Goal: Navigation & Orientation: Find specific page/section

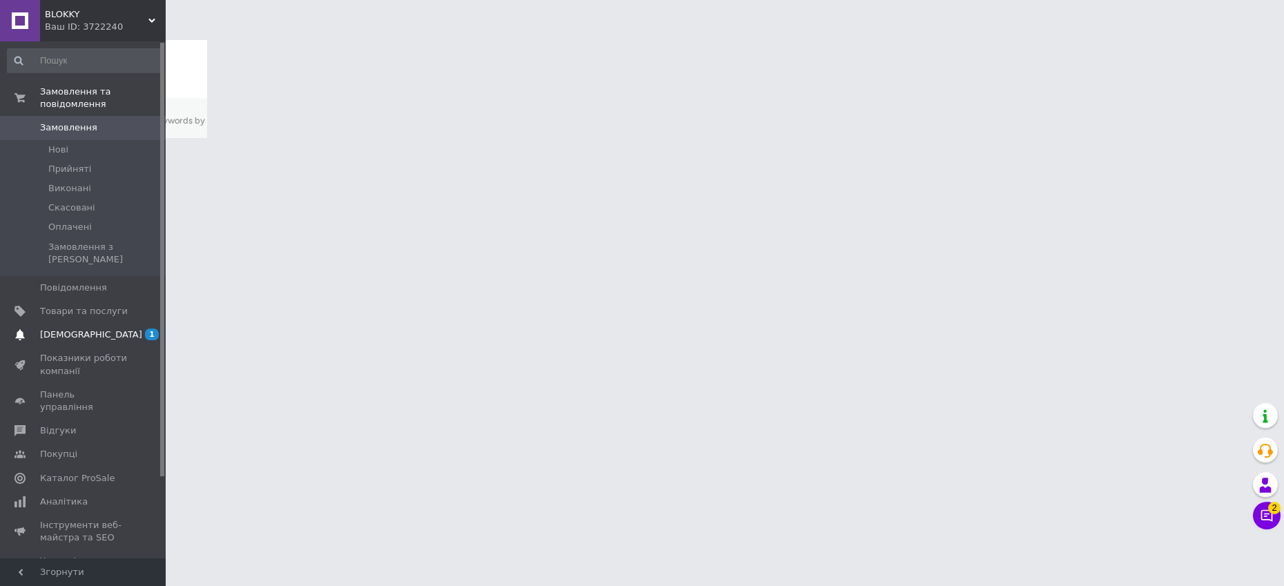
click at [58, 329] on span "[DEMOGRAPHIC_DATA]" at bounding box center [91, 335] width 102 height 12
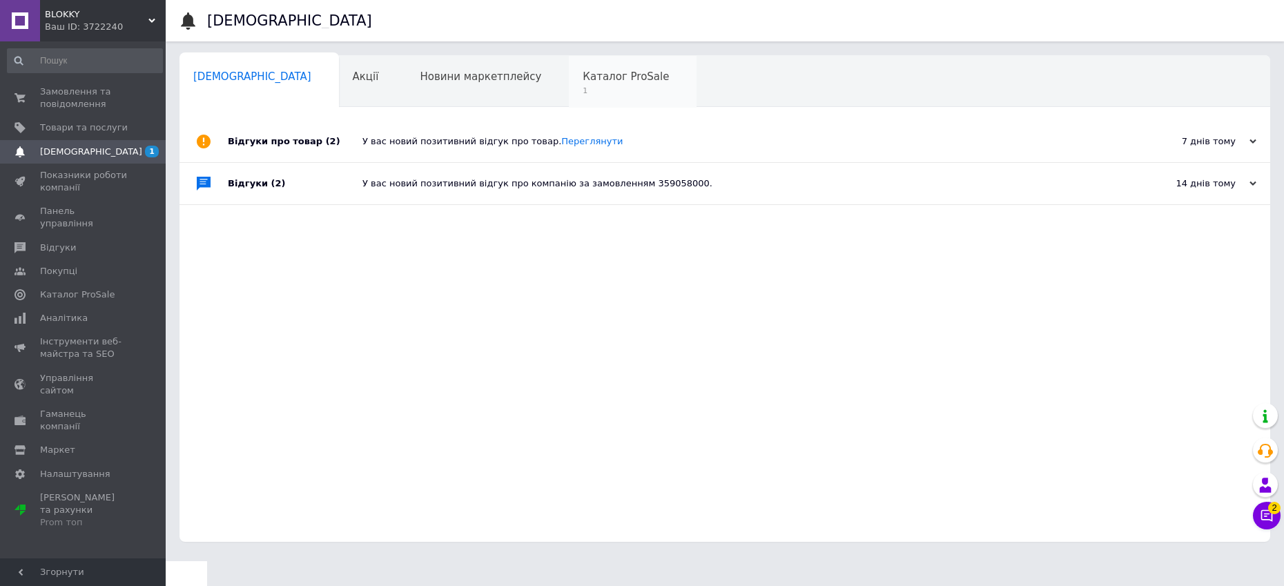
click at [583, 81] on span "Каталог ProSale" at bounding box center [626, 76] width 86 height 12
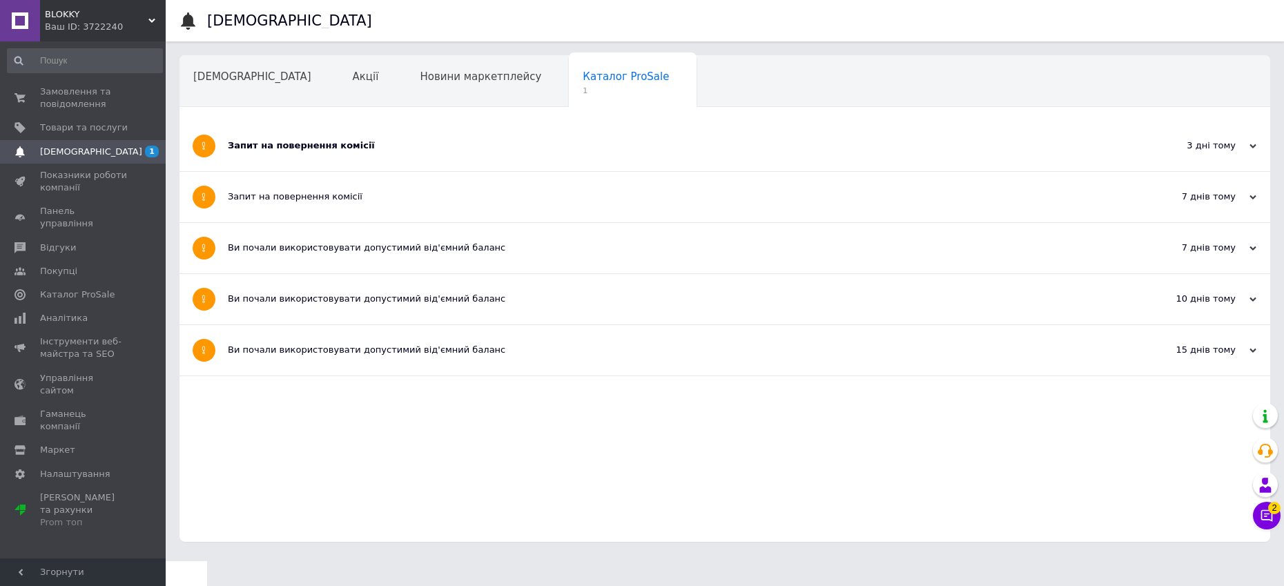
click at [1254, 148] on icon at bounding box center [1252, 146] width 7 height 7
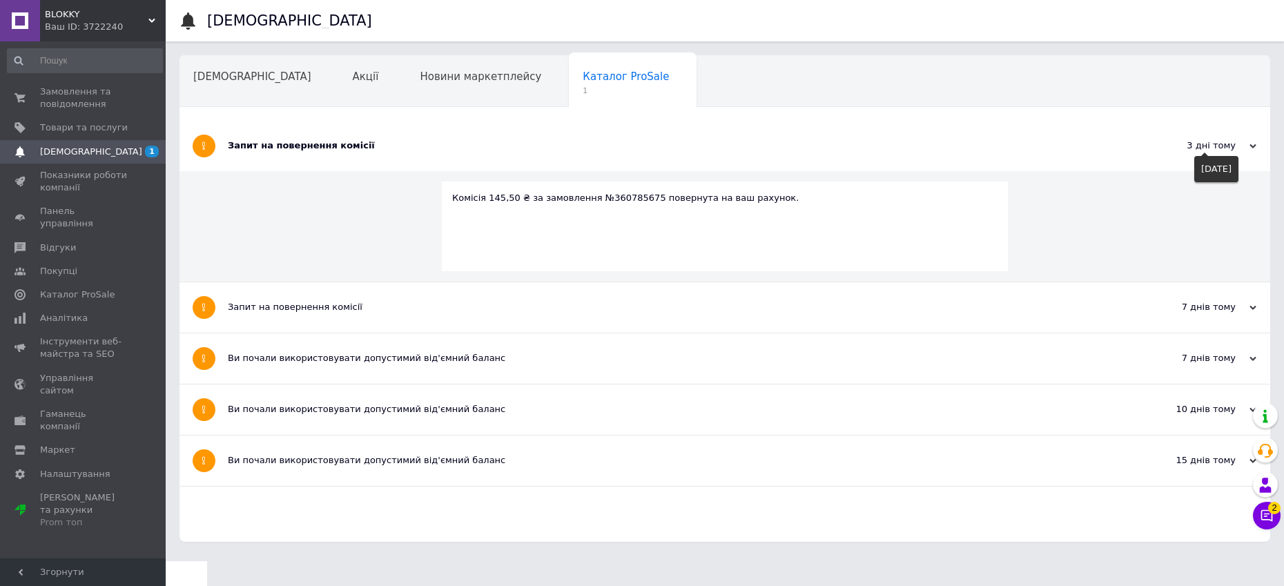
click at [1254, 148] on icon at bounding box center [1252, 146] width 7 height 7
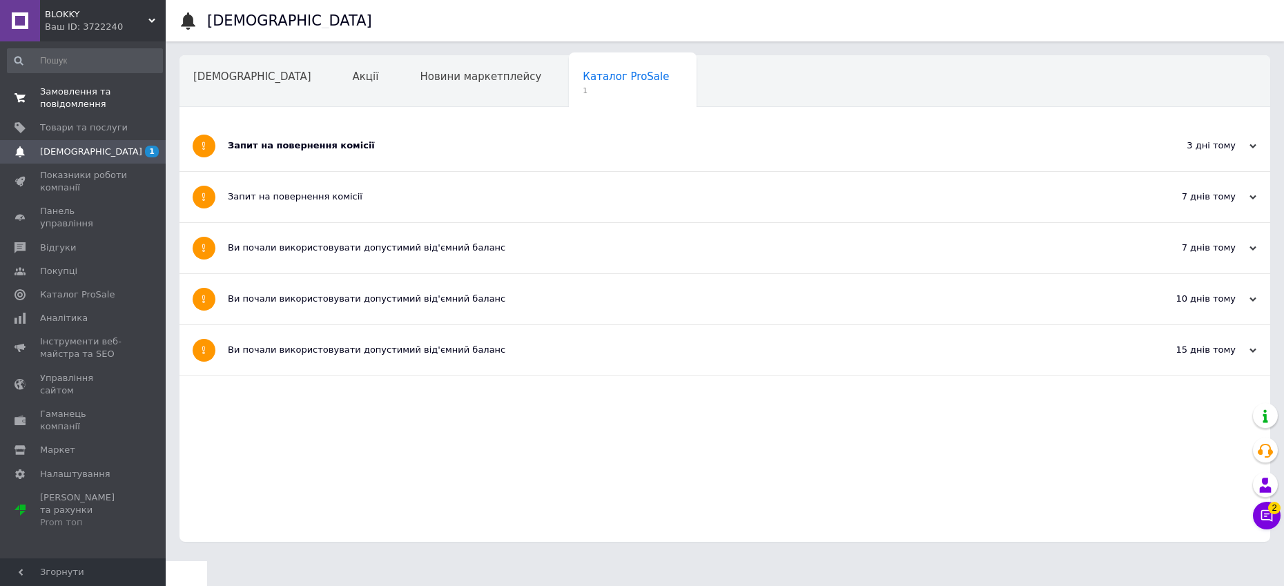
click at [92, 97] on span "Замовлення та повідомлення" at bounding box center [84, 98] width 88 height 25
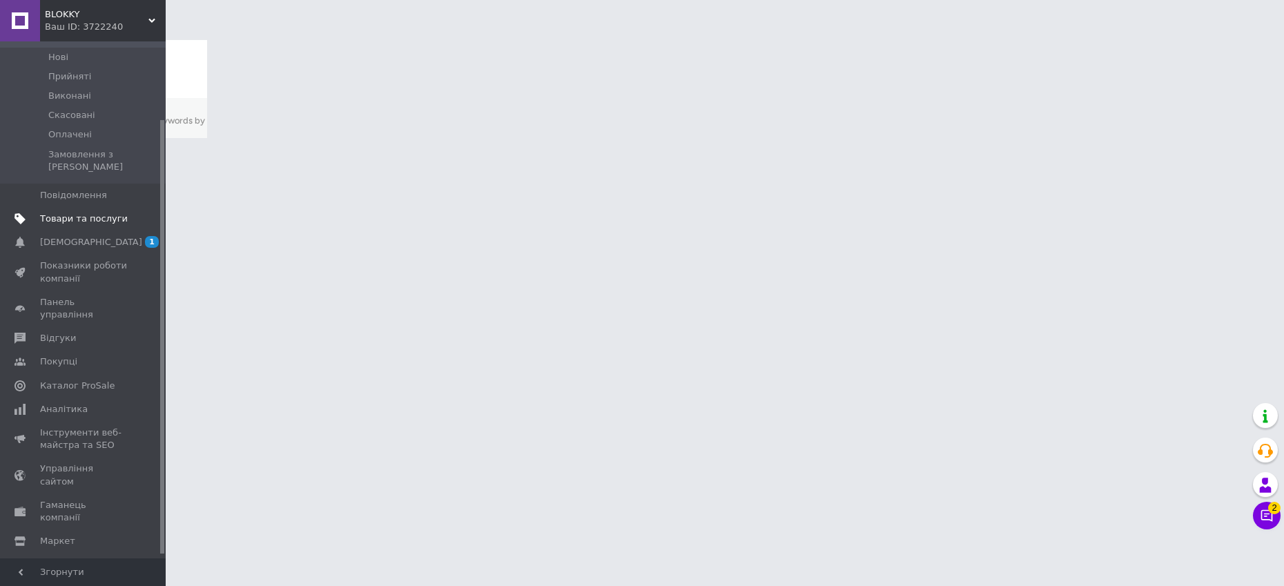
scroll to position [97, 0]
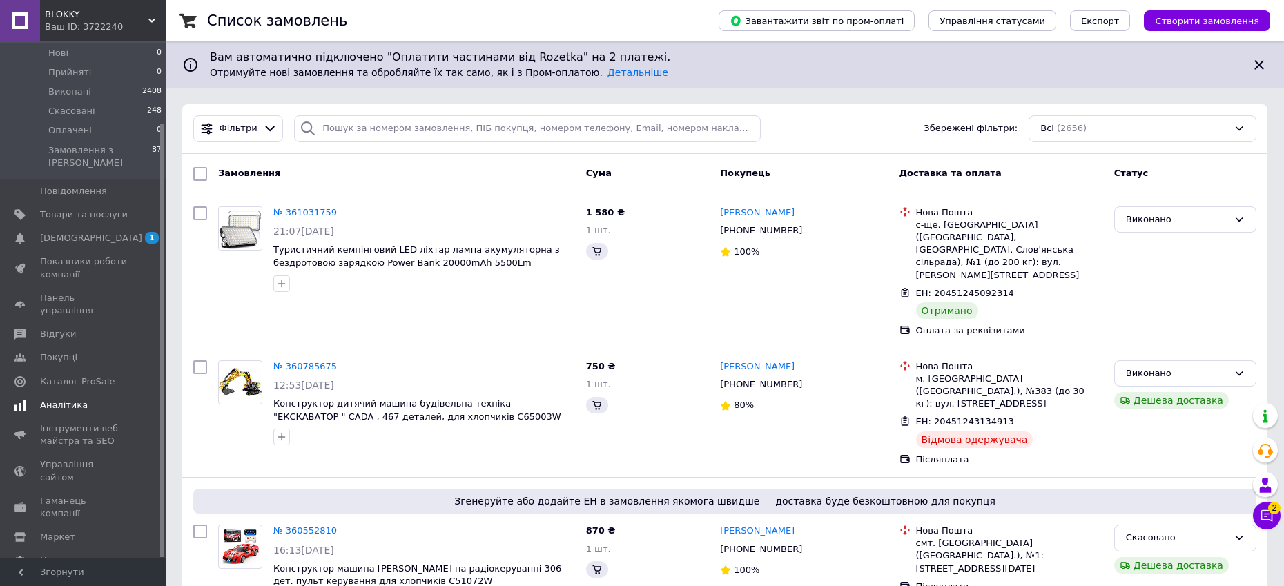
drag, startPoint x: 66, startPoint y: 363, endPoint x: 73, endPoint y: 360, distance: 7.4
click at [66, 376] on span "Каталог ProSale" at bounding box center [77, 382] width 75 height 12
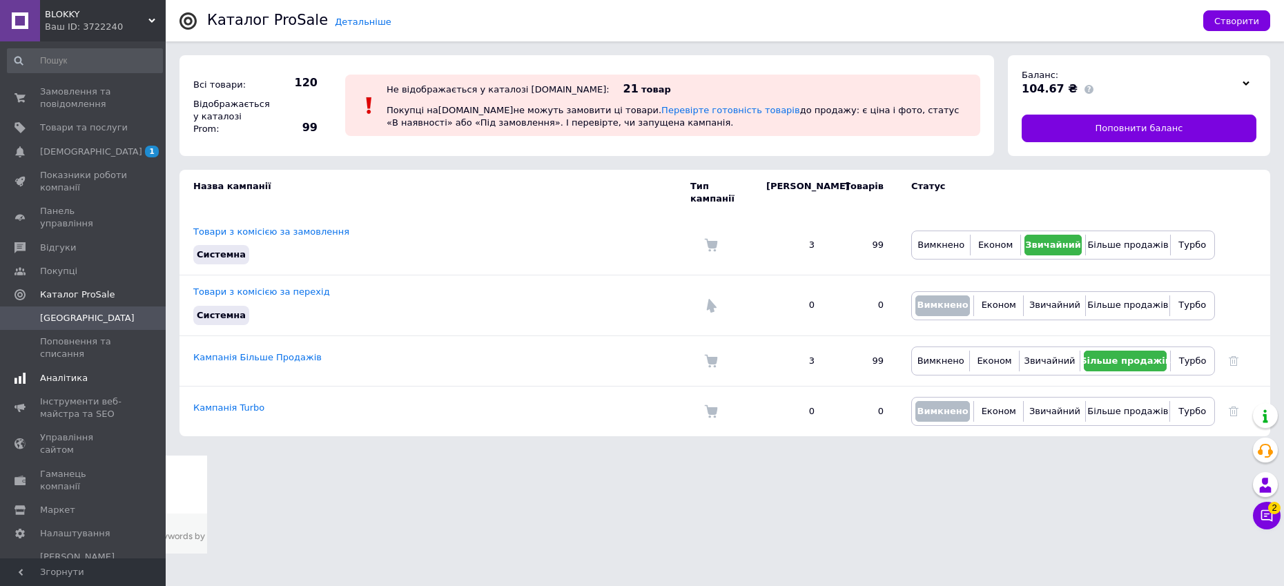
click at [66, 372] on span "Аналітика" at bounding box center [64, 378] width 48 height 12
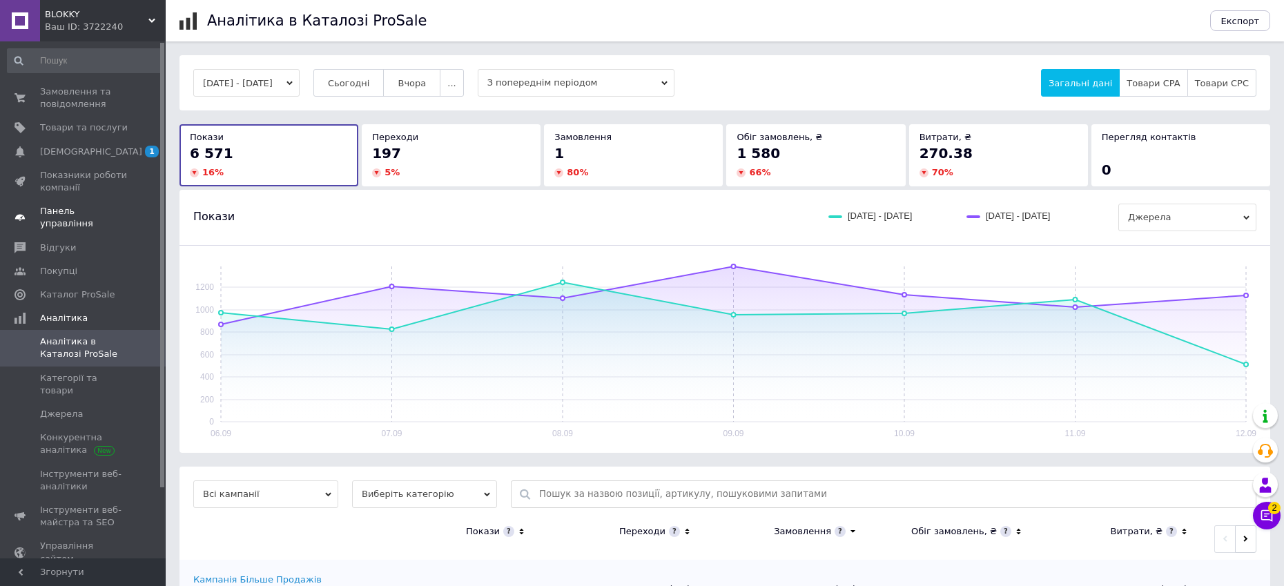
click at [93, 210] on span "Панель управління" at bounding box center [84, 217] width 88 height 25
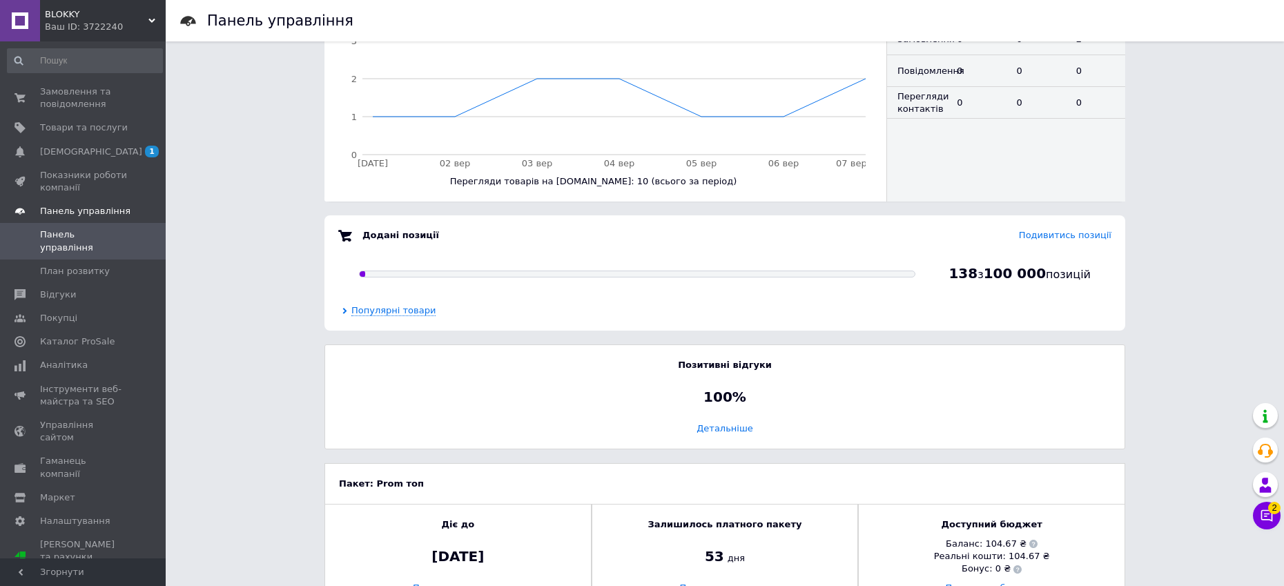
scroll to position [699, 0]
click at [69, 183] on span "Показники роботи компанії" at bounding box center [84, 181] width 88 height 25
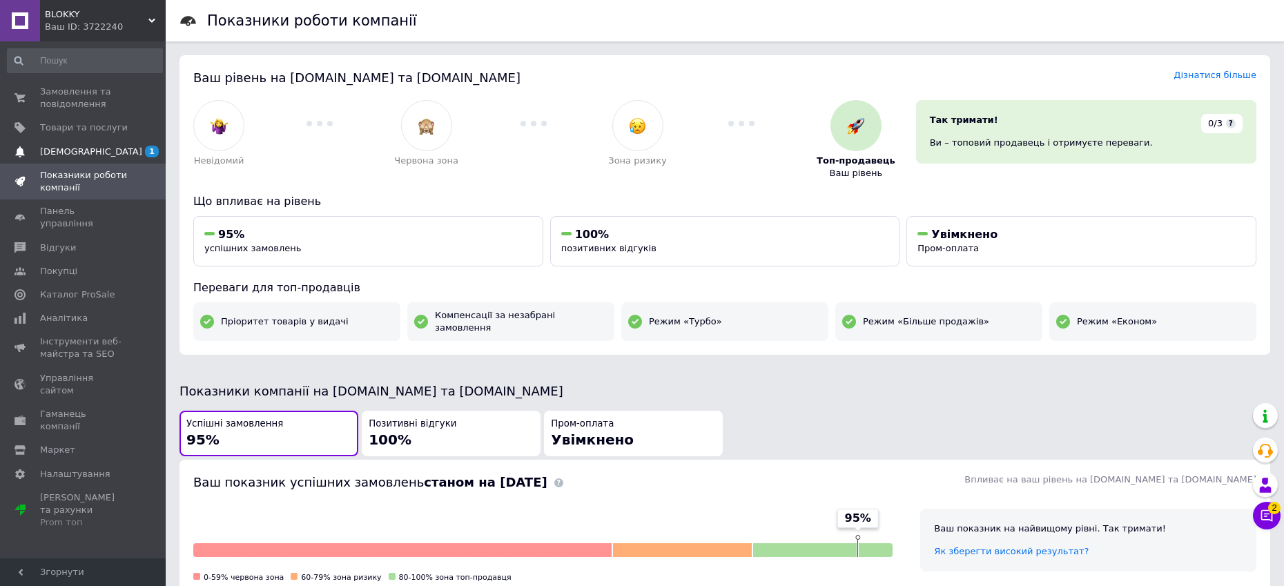
click at [70, 152] on span "[DEMOGRAPHIC_DATA]" at bounding box center [91, 152] width 102 height 12
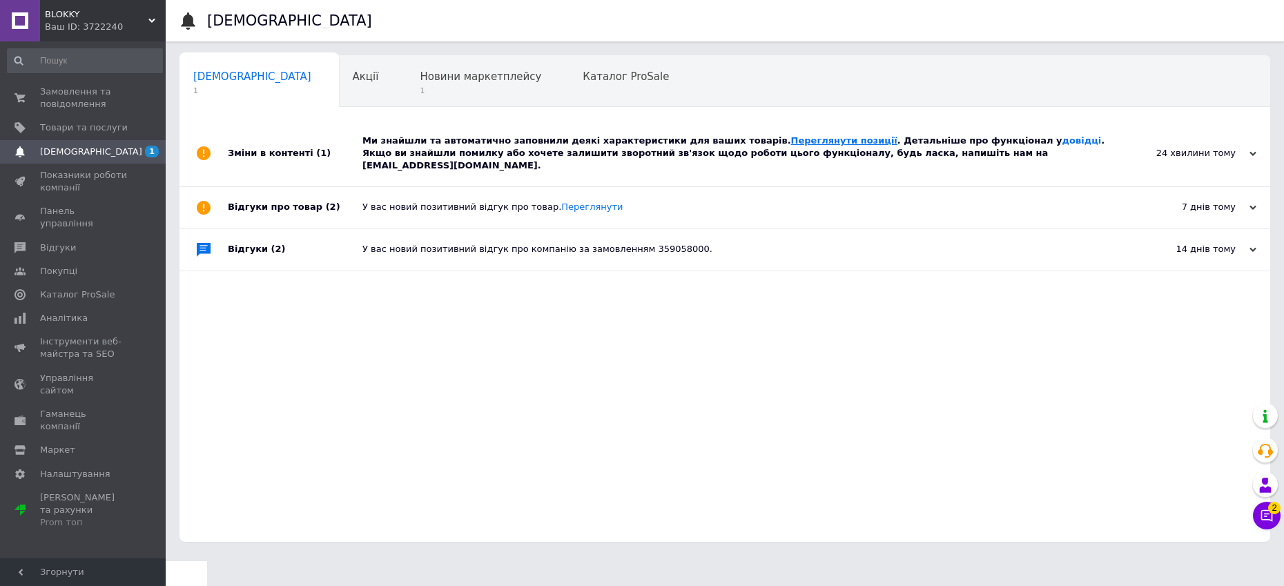
click at [794, 141] on link "Переглянути позиції" at bounding box center [844, 140] width 106 height 10
